Goal: Use online tool/utility: Utilize a website feature to perform a specific function

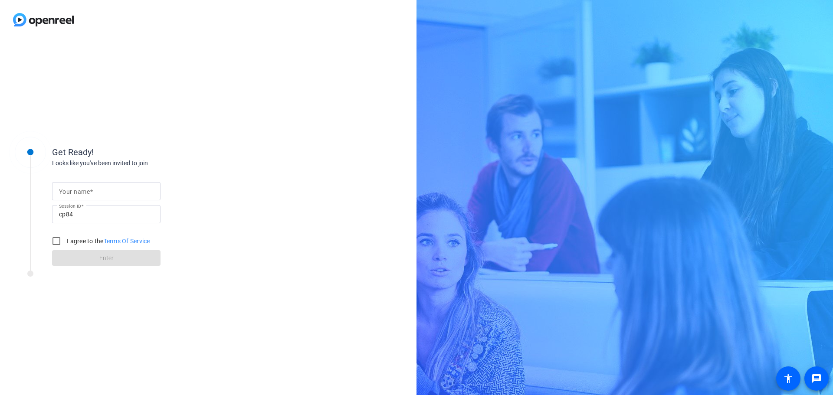
click at [141, 180] on form "Your name Session ID cp84 I agree to the Terms Of Service Enter" at bounding box center [106, 222] width 109 height 89
click at [138, 189] on input "Your name" at bounding box center [106, 191] width 95 height 10
type input "[PERSON_NAME]"
click at [59, 241] on input "I agree to the Terms Of Service" at bounding box center [56, 241] width 17 height 17
checkbox input "true"
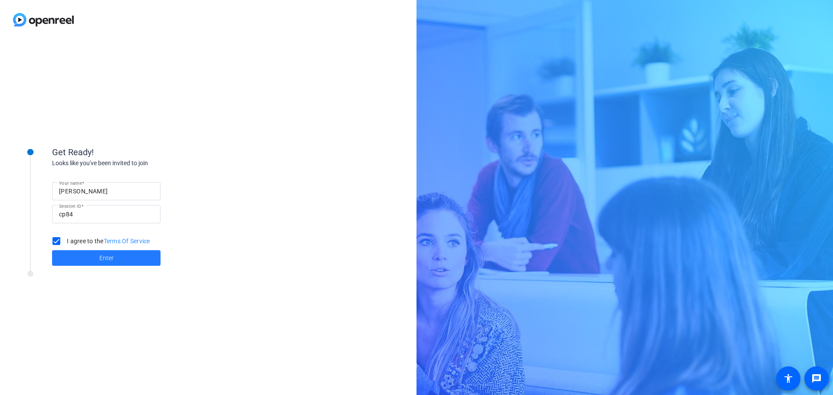
click at [72, 254] on span at bounding box center [106, 258] width 109 height 21
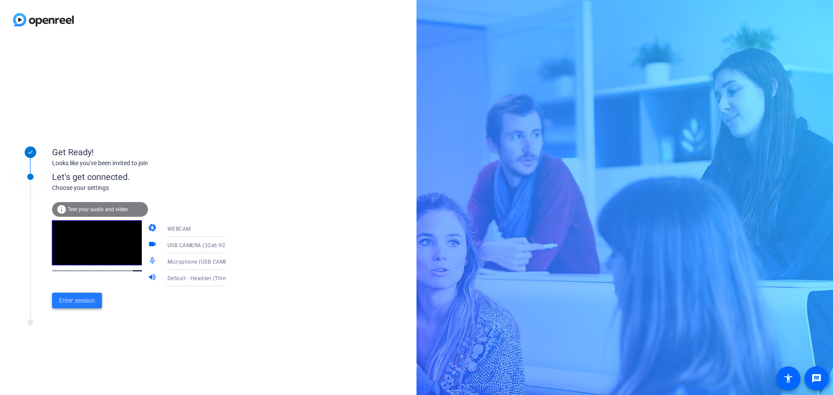
click at [86, 299] on span "Enter session" at bounding box center [77, 300] width 36 height 9
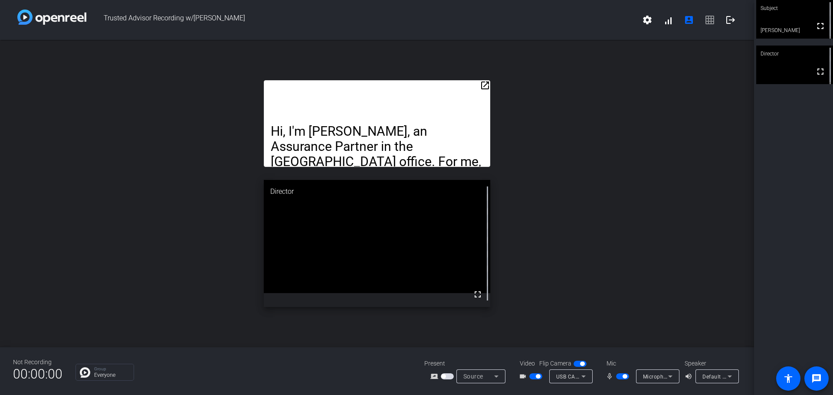
click at [486, 83] on mat-icon "open_in_new" at bounding box center [485, 85] width 10 height 10
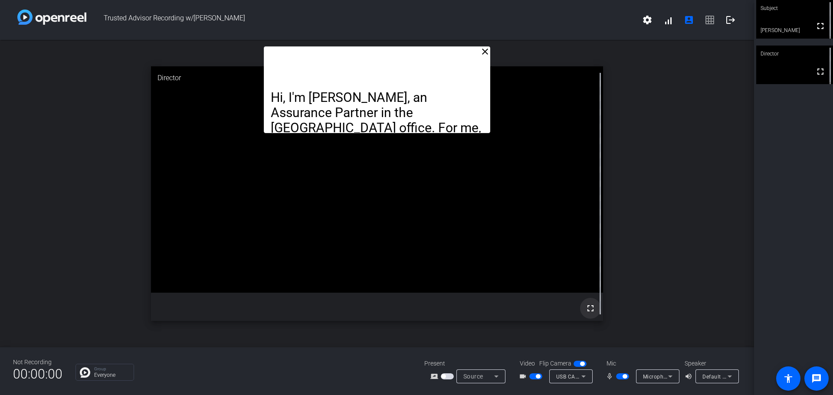
click at [592, 308] on mat-icon "fullscreen" at bounding box center [591, 308] width 10 height 10
